Goal: Find specific page/section: Find specific page/section

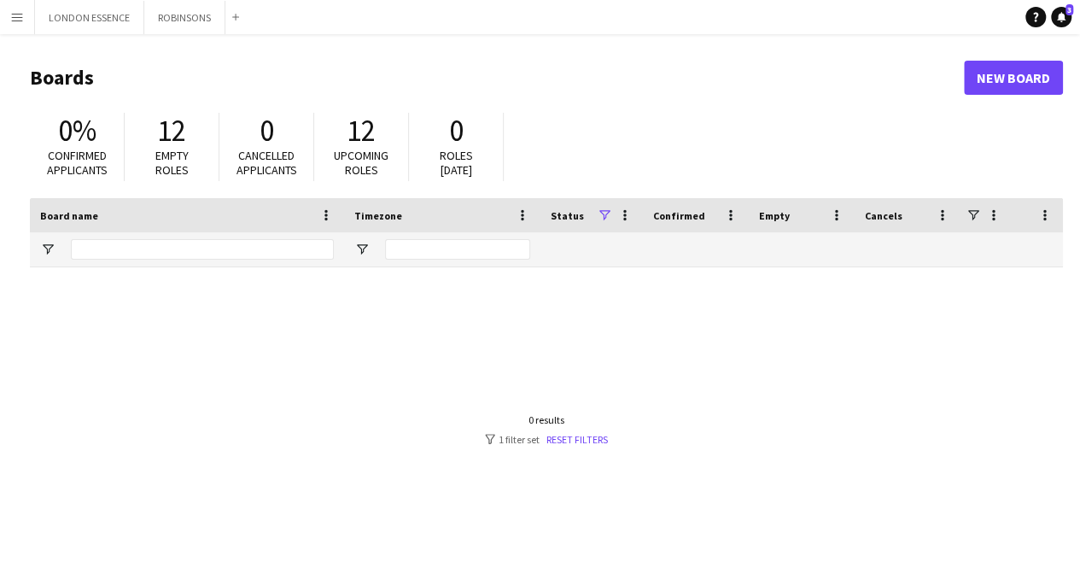
click at [16, 8] on button "Menu" at bounding box center [17, 17] width 34 height 34
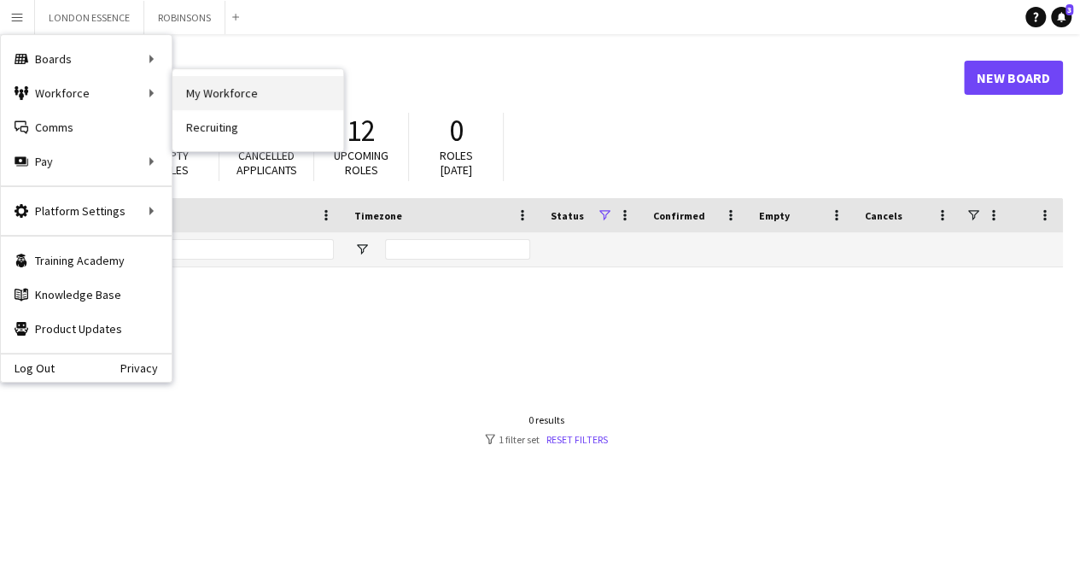
click at [193, 93] on link "My Workforce" at bounding box center [257, 93] width 171 height 34
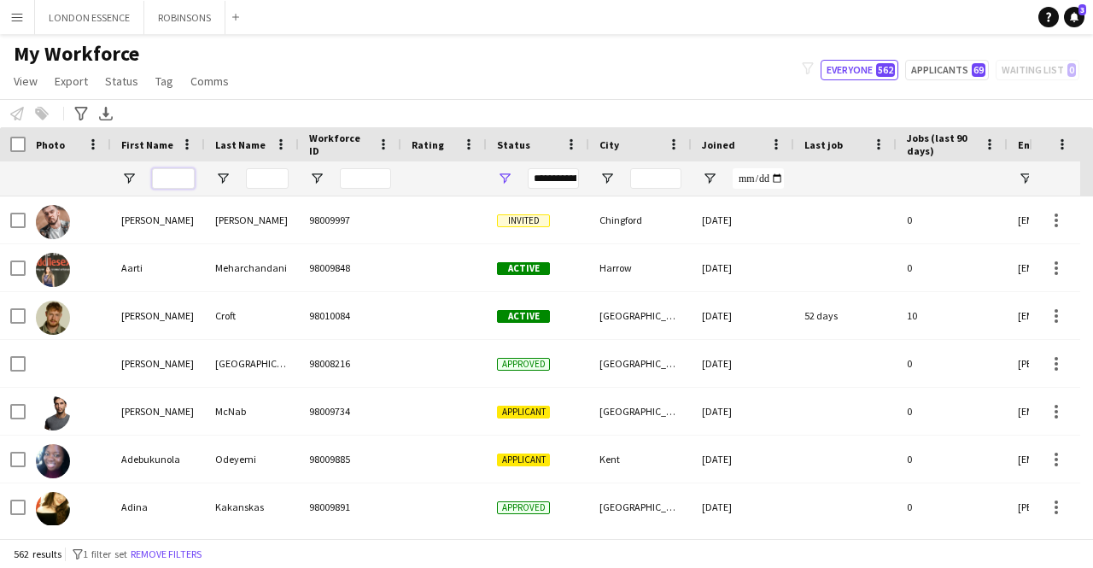
click at [181, 175] on input "First Name Filter Input" at bounding box center [173, 178] width 43 height 20
type input "*****"
